Goal: Task Accomplishment & Management: Use online tool/utility

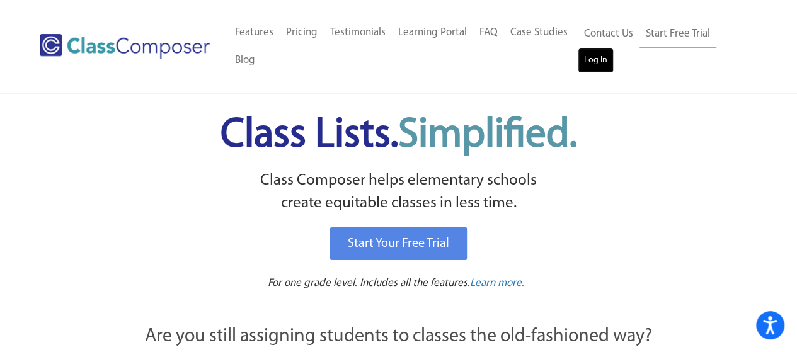
click at [595, 62] on link "Log In" at bounding box center [596, 60] width 36 height 25
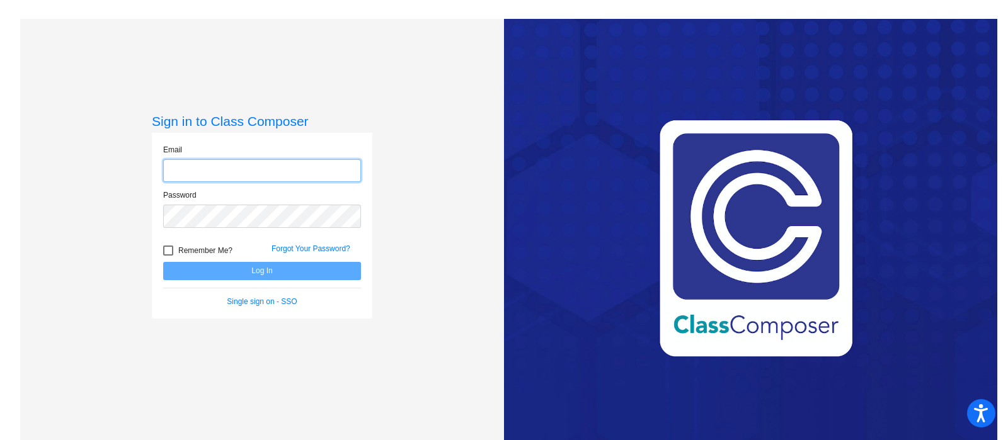
type input "[EMAIL_ADDRESS][DOMAIN_NAME]"
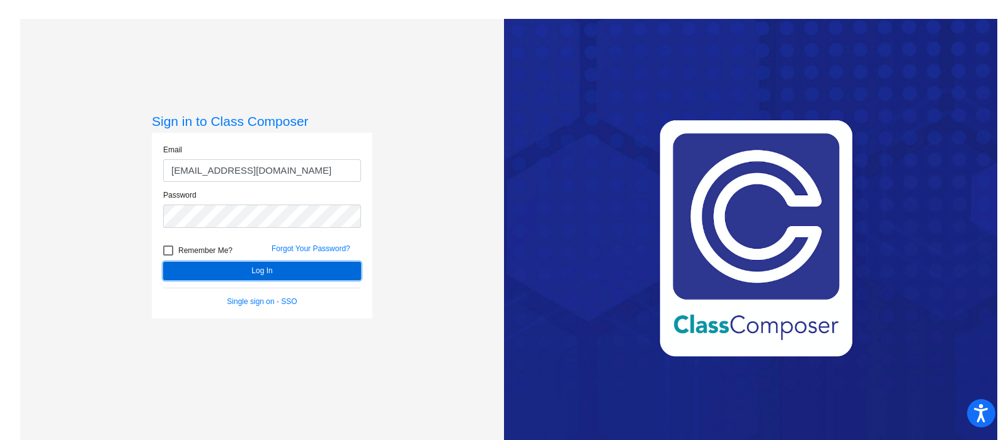
click at [273, 272] on button "Log In" at bounding box center [262, 271] width 198 height 18
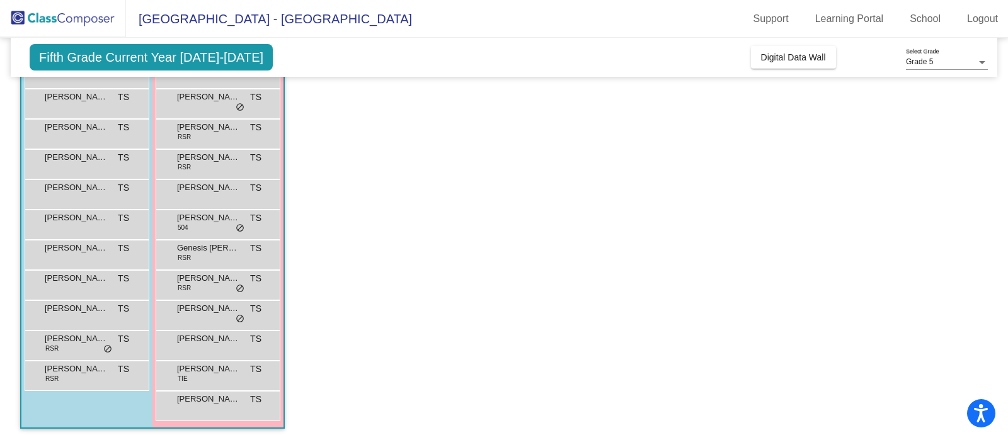
scroll to position [173, 0]
click at [85, 183] on span "[PERSON_NAME]" at bounding box center [76, 187] width 63 height 13
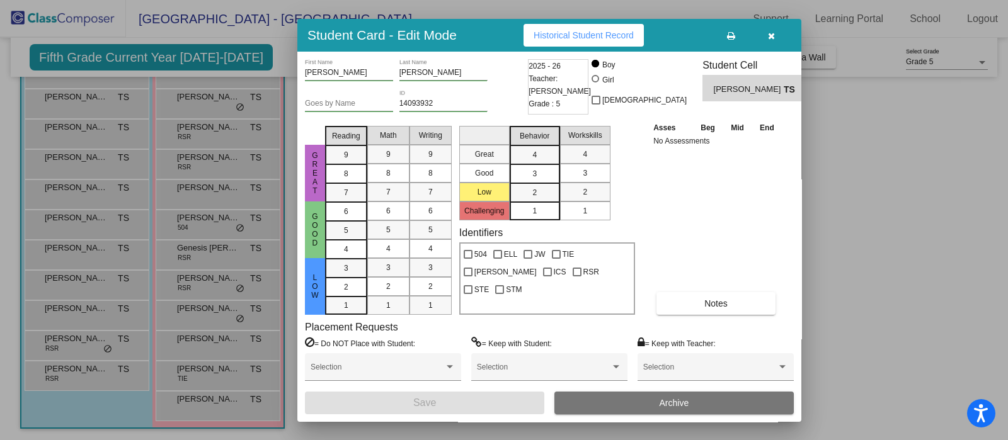
click at [767, 39] on button "button" at bounding box center [771, 35] width 40 height 23
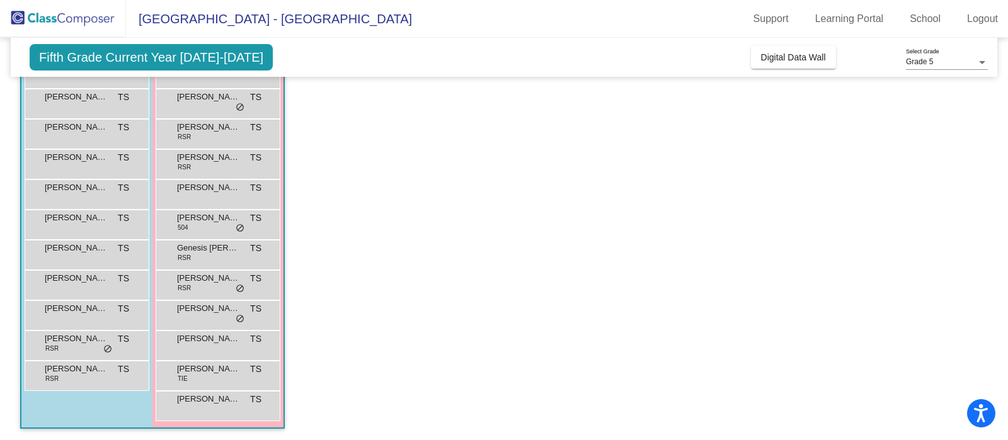
scroll to position [0, 0]
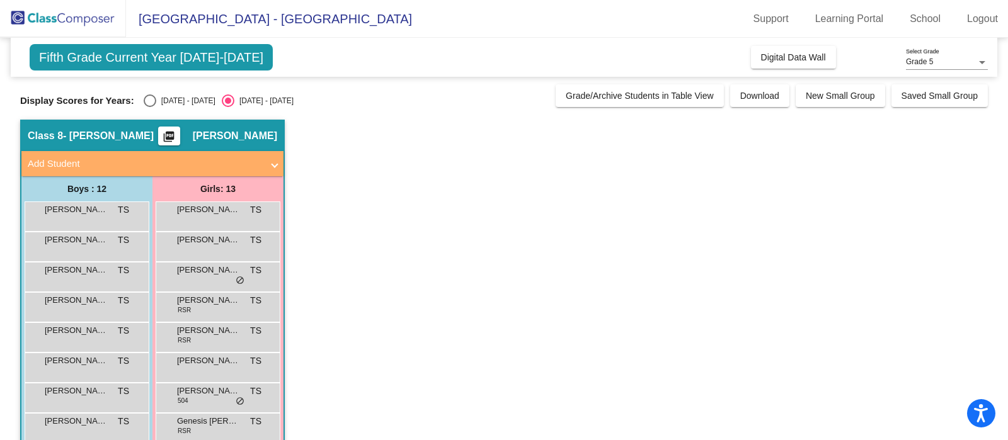
click at [152, 104] on div "Select an option" at bounding box center [150, 101] width 13 height 13
click at [150, 107] on input "[DATE] - [DATE]" at bounding box center [149, 107] width 1 height 1
radio input "true"
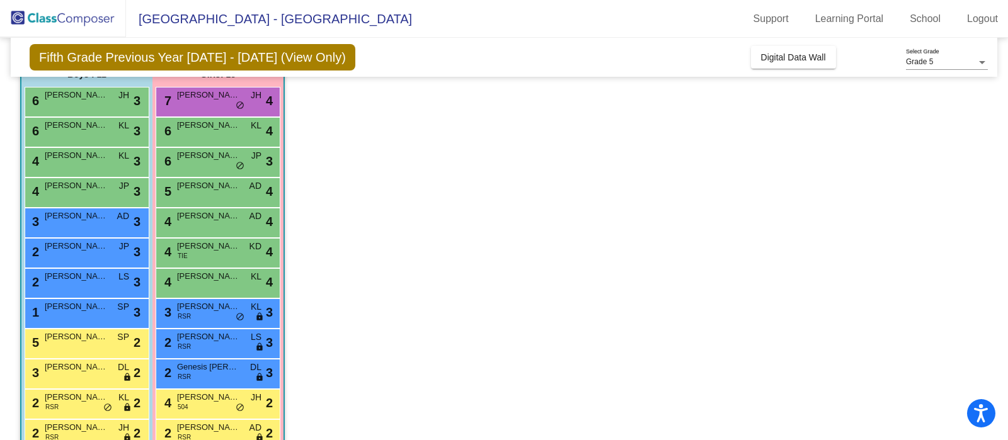
scroll to position [118, 0]
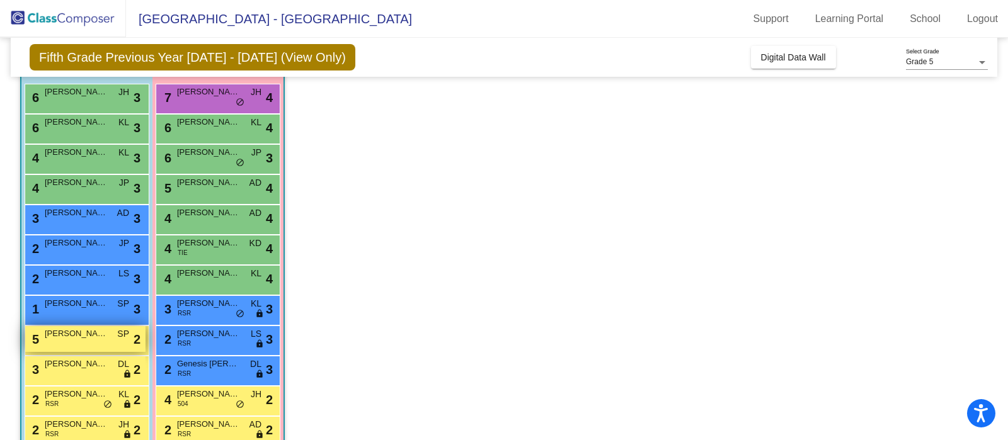
click at [59, 341] on div "5 [PERSON_NAME] SP lock do_not_disturb_alt 2" at bounding box center [85, 339] width 120 height 26
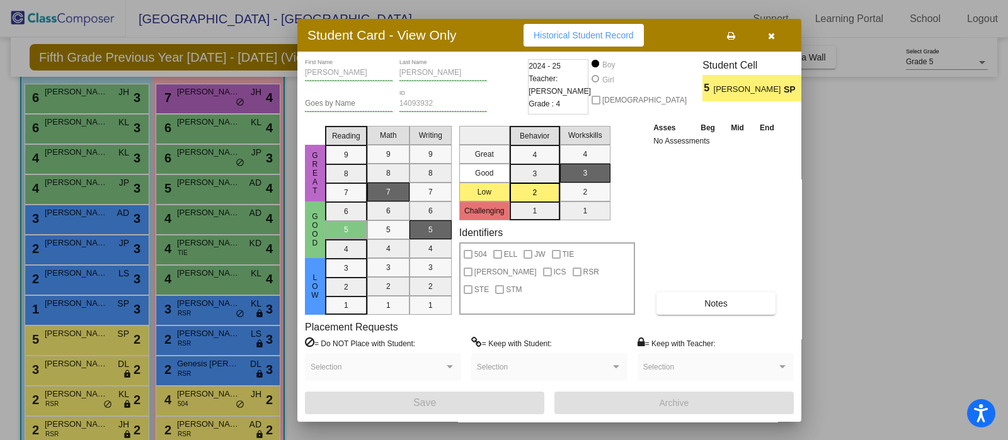
click at [107, 369] on div at bounding box center [504, 220] width 1008 height 440
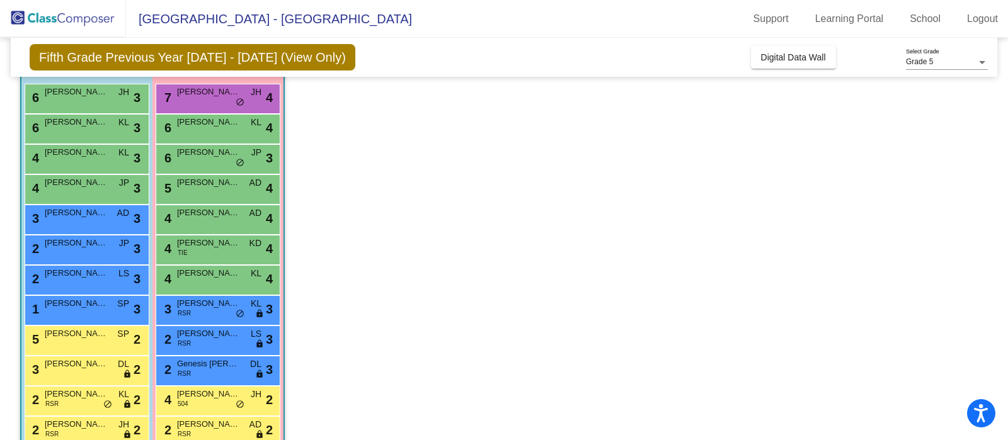
click at [107, 369] on span "[PERSON_NAME]" at bounding box center [76, 364] width 63 height 13
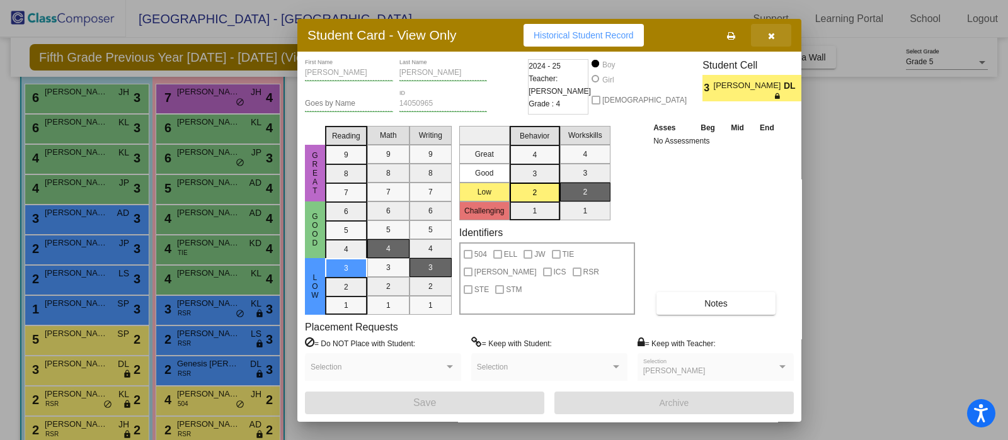
click at [772, 40] on button "button" at bounding box center [771, 35] width 40 height 23
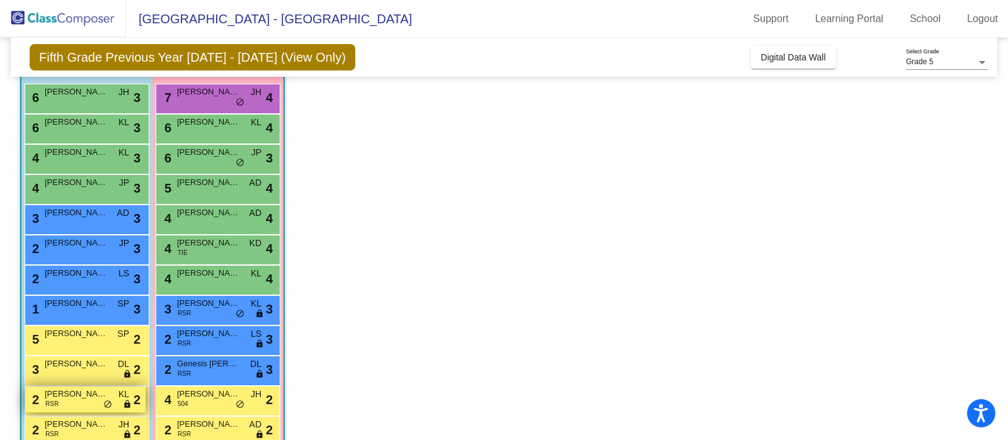
click at [67, 389] on span "[PERSON_NAME]" at bounding box center [76, 394] width 63 height 13
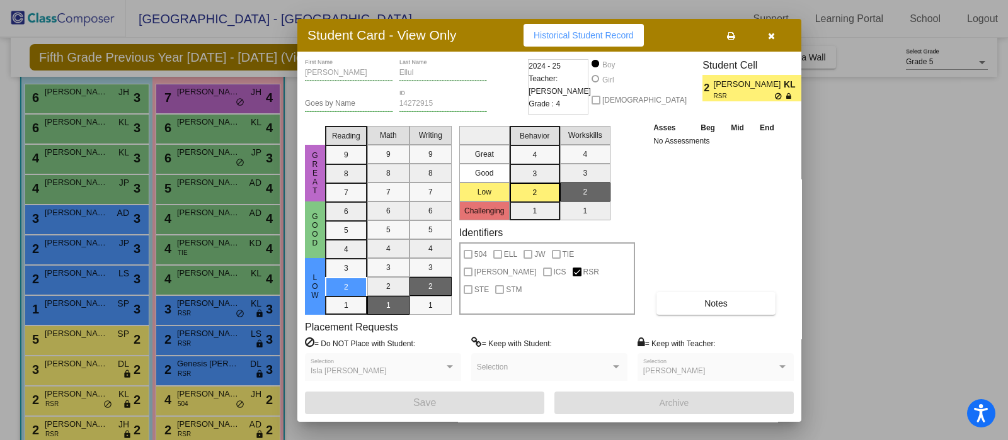
click at [766, 37] on button "button" at bounding box center [771, 35] width 40 height 23
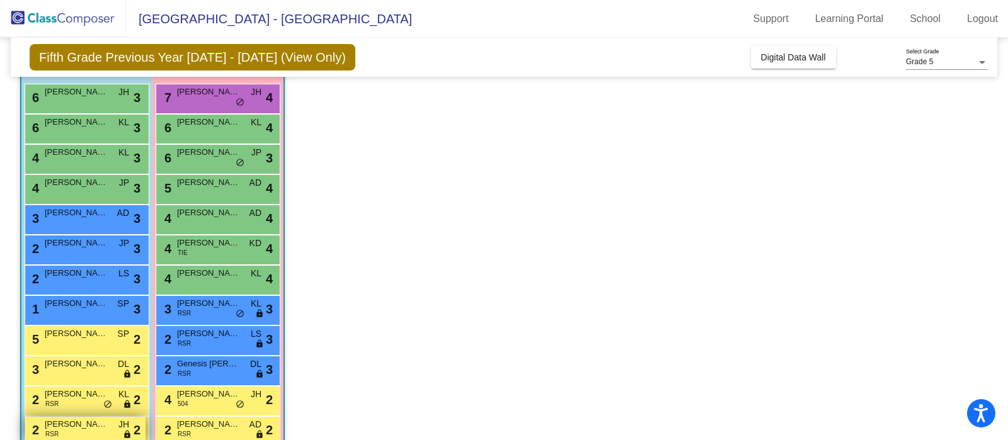
click at [45, 420] on span "[PERSON_NAME]" at bounding box center [76, 424] width 63 height 13
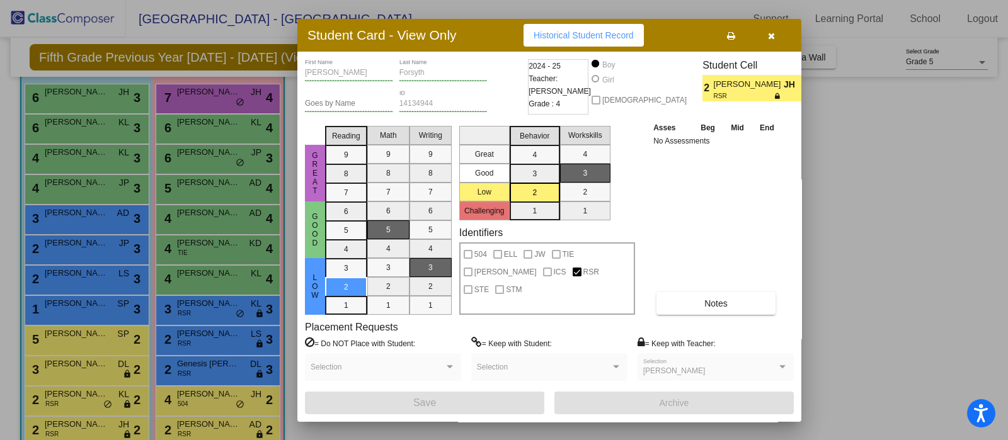
click at [769, 38] on icon "button" at bounding box center [771, 36] width 7 height 9
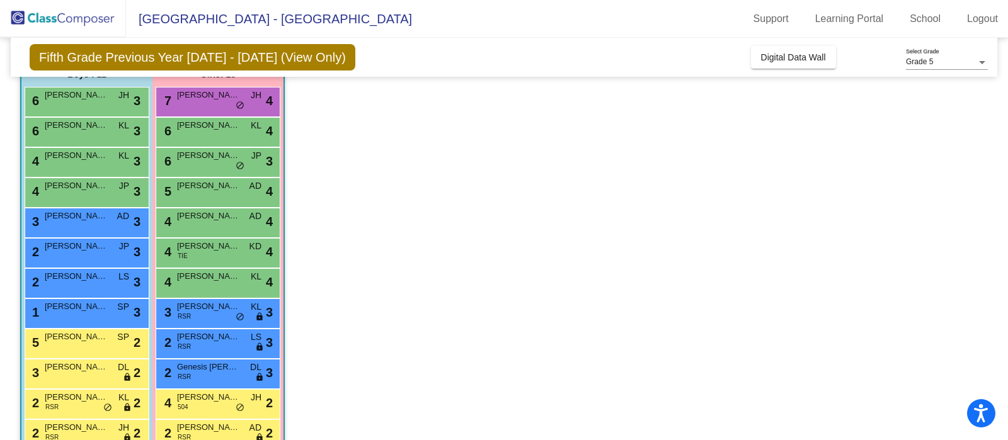
scroll to position [113, 0]
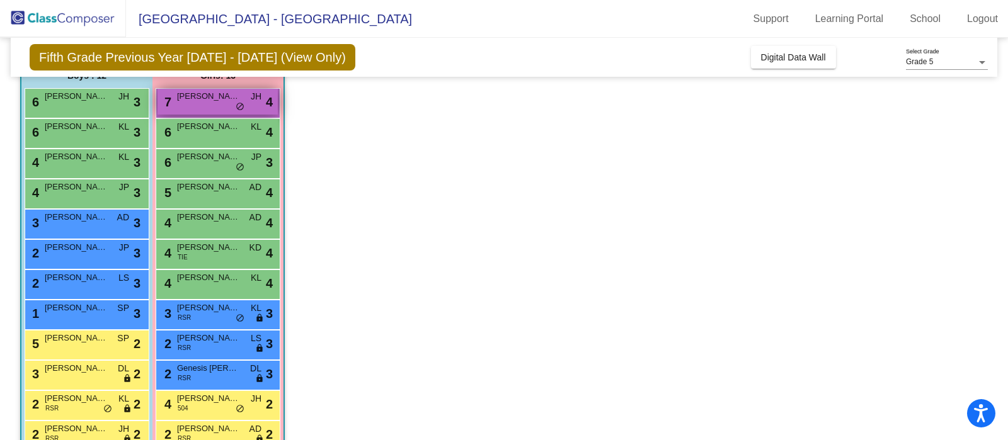
click at [220, 103] on div "7 Ava [PERSON_NAME] lock do_not_disturb_alt 4" at bounding box center [218, 102] width 120 height 26
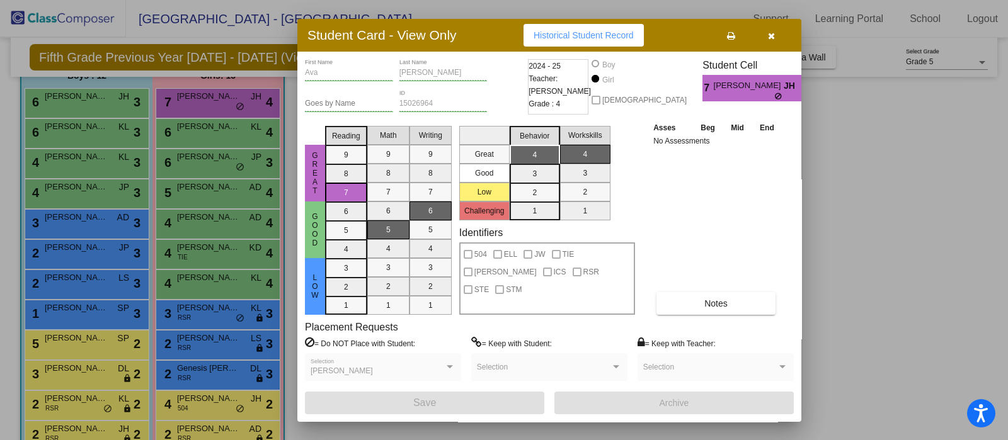
click at [219, 156] on div at bounding box center [504, 220] width 1008 height 440
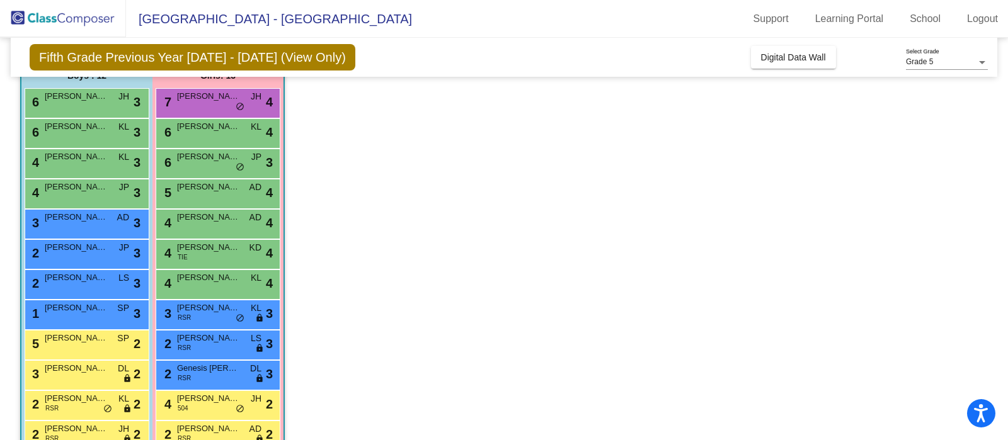
click at [219, 156] on span "[PERSON_NAME]" at bounding box center [208, 157] width 63 height 13
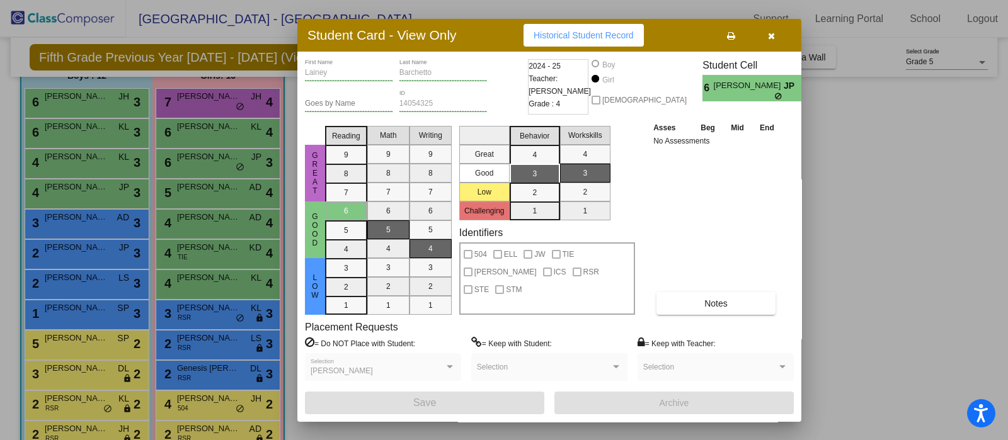
click at [209, 316] on div at bounding box center [504, 220] width 1008 height 440
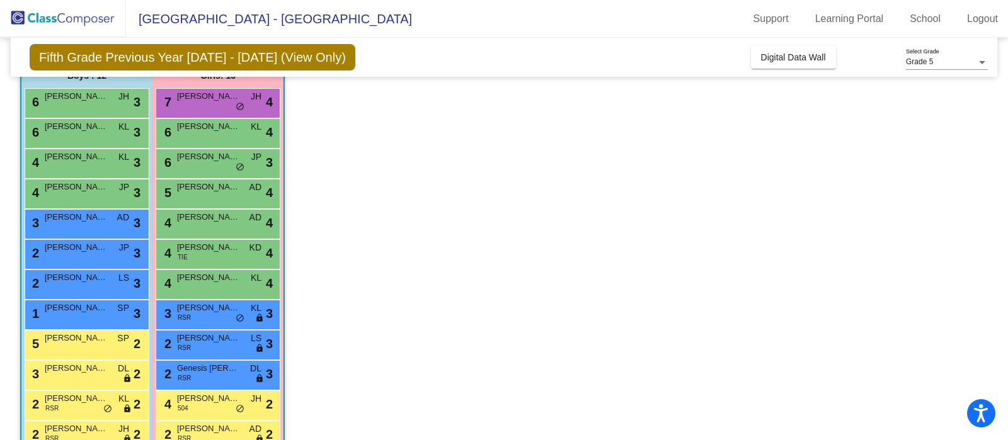
click at [209, 316] on div "3 [PERSON_NAME] RSR KL lock do_not_disturb_alt 3" at bounding box center [218, 314] width 120 height 26
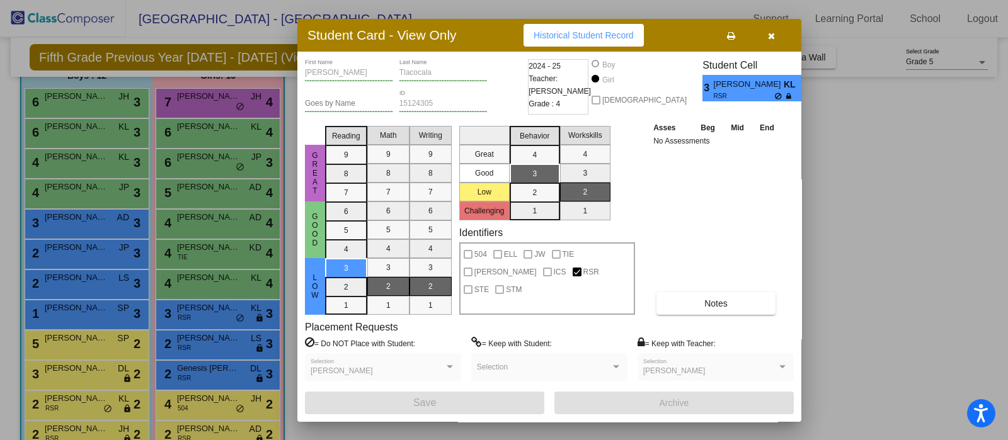
click at [215, 398] on div at bounding box center [504, 220] width 1008 height 440
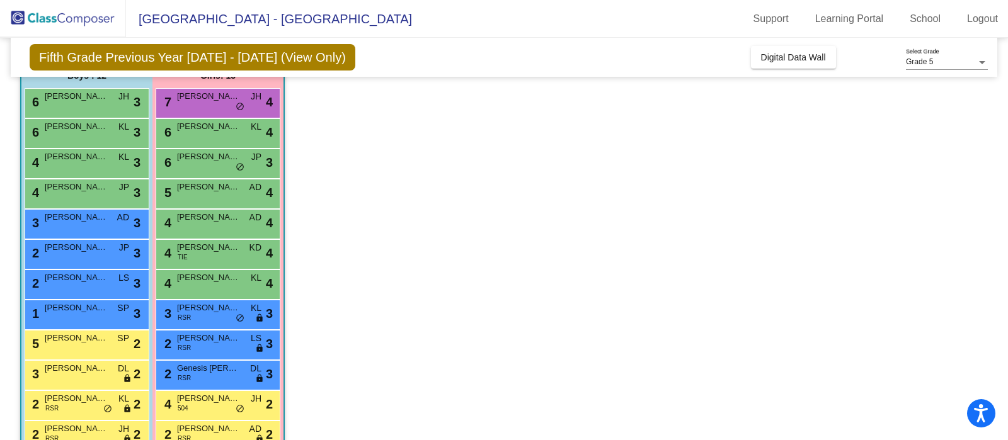
click at [215, 398] on span "[PERSON_NAME]" at bounding box center [208, 399] width 63 height 13
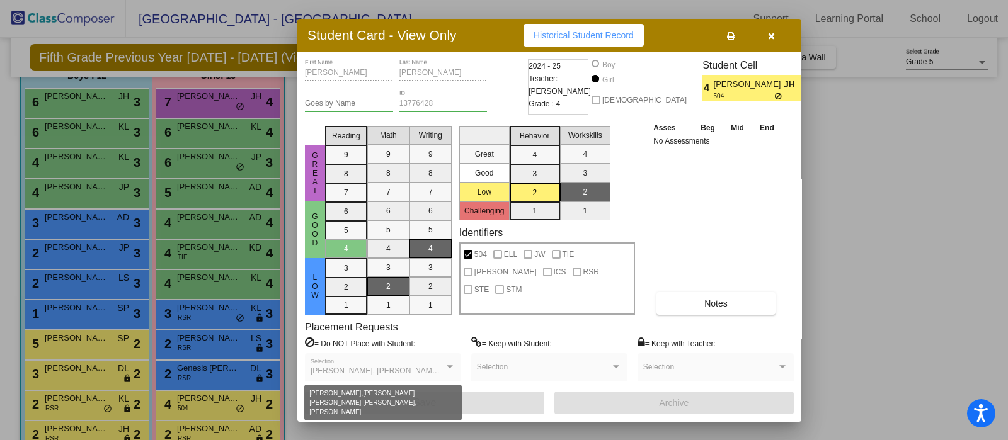
click at [449, 365] on div at bounding box center [449, 367] width 11 height 9
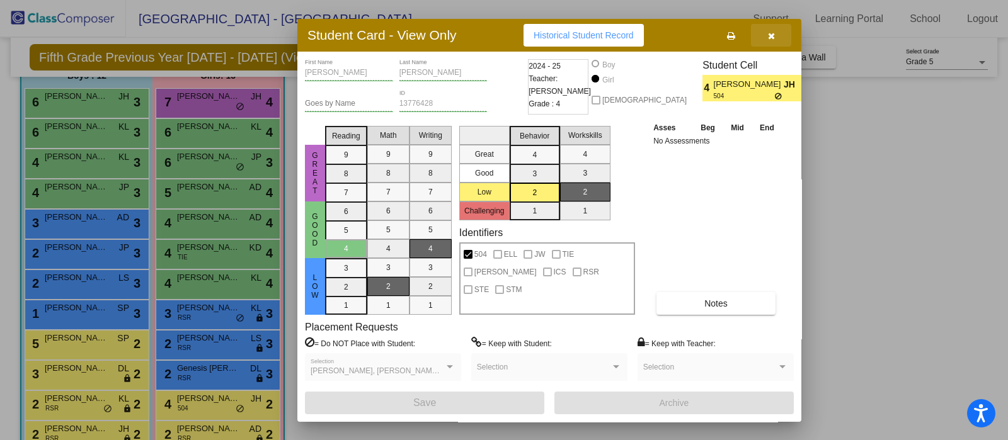
click at [771, 32] on icon "button" at bounding box center [771, 36] width 7 height 9
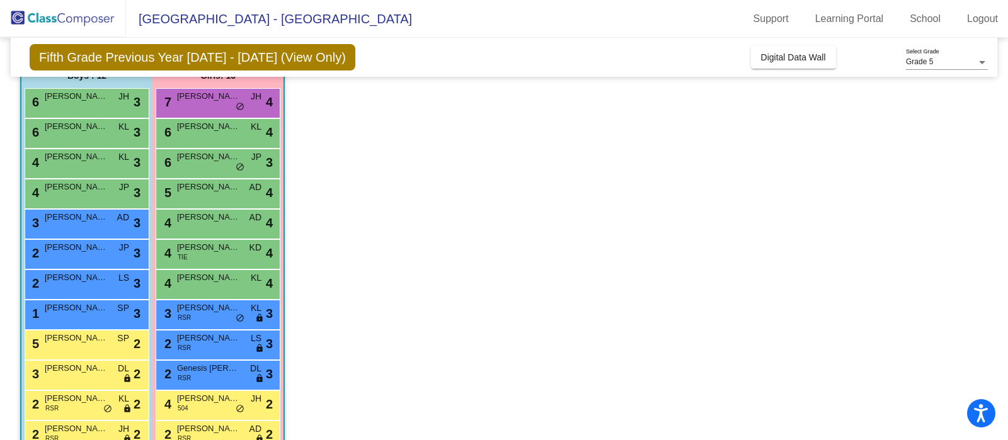
scroll to position [173, 0]
